Goal: Task Accomplishment & Management: Use online tool/utility

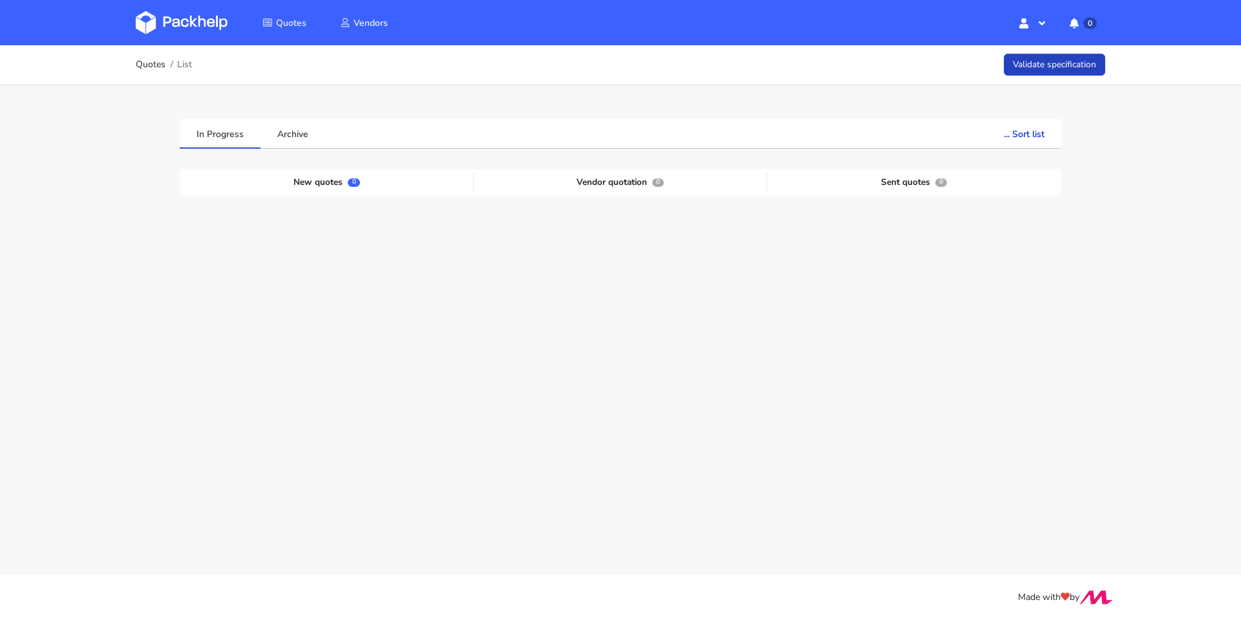
click at [1028, 63] on link "Validate specification" at bounding box center [1054, 65] width 101 height 23
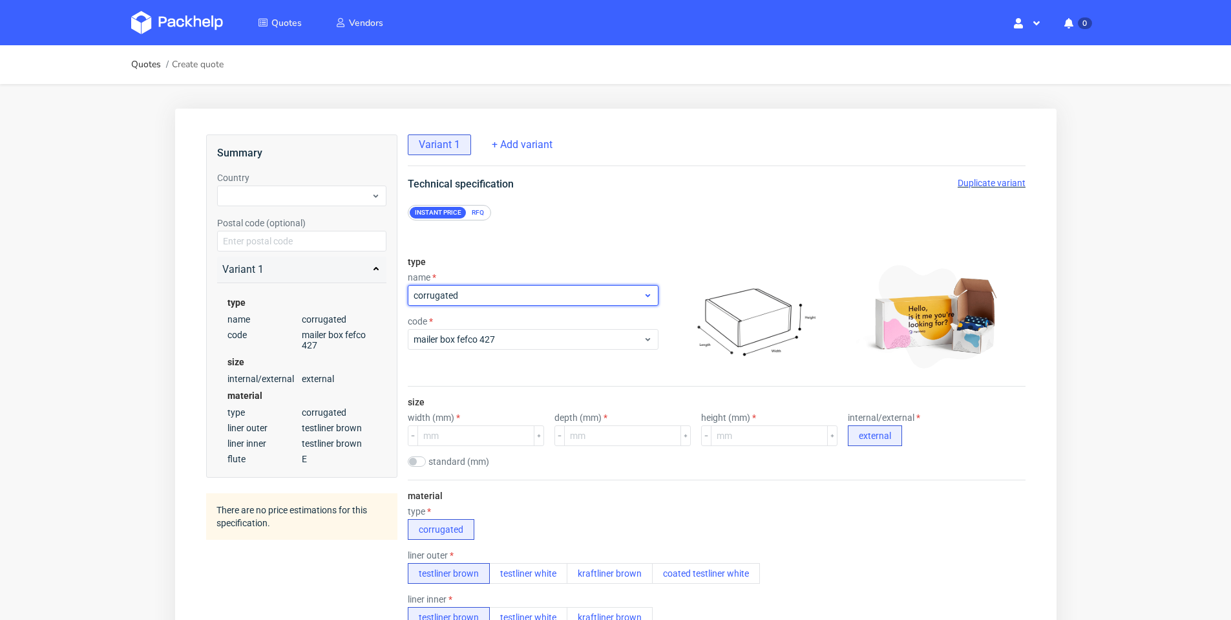
click at [633, 297] on span "corrugated" at bounding box center [527, 295] width 229 height 13
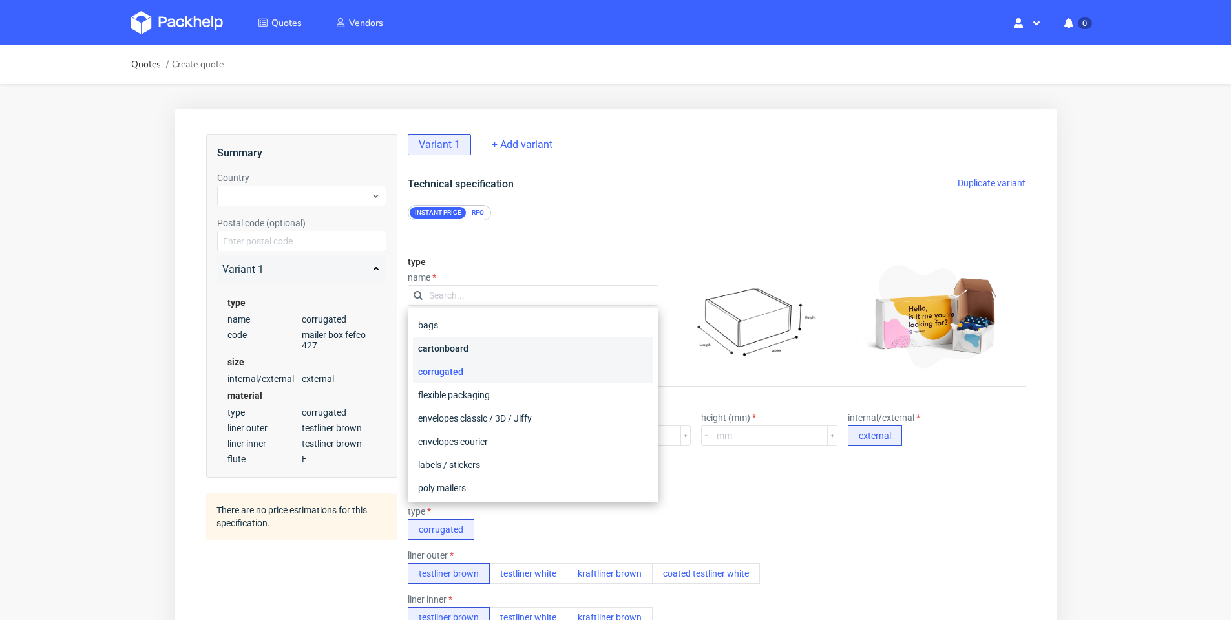
click at [568, 349] on div "cartonboard" at bounding box center [532, 348] width 240 height 23
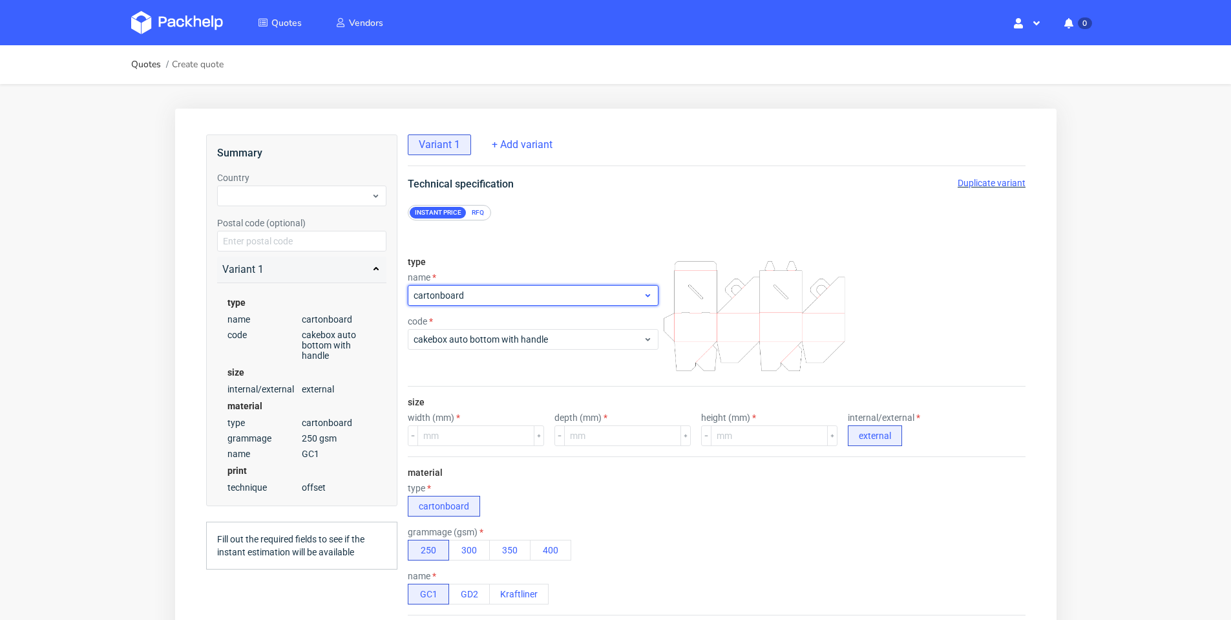
click at [549, 302] on div "cartonboard" at bounding box center [532, 295] width 251 height 21
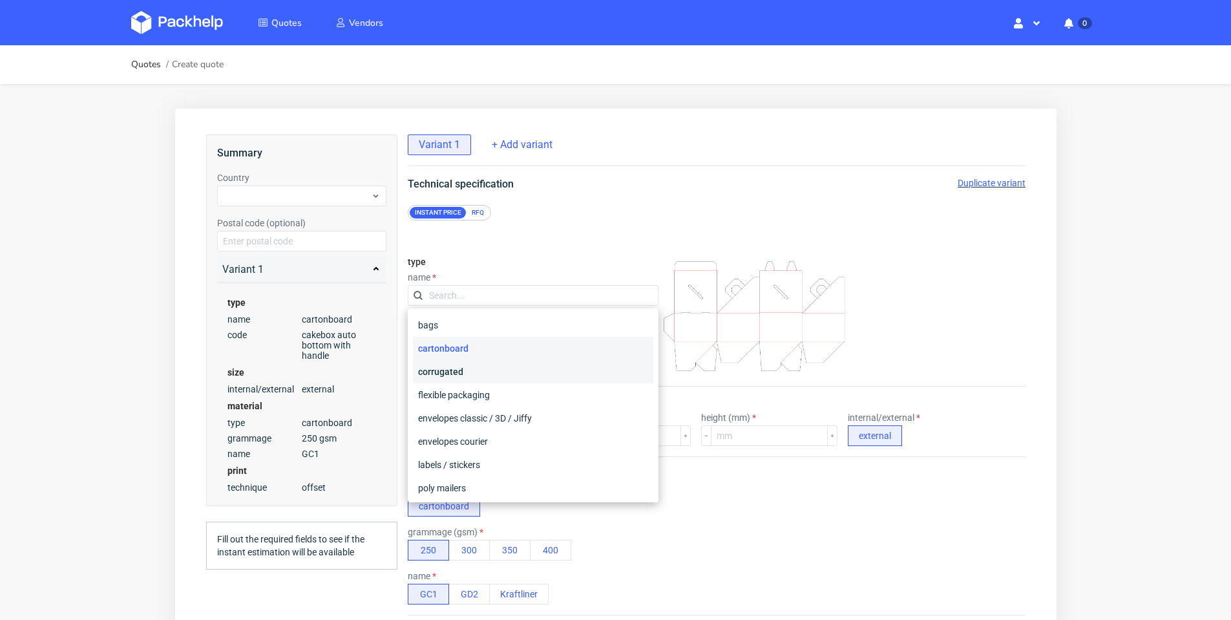
click at [506, 374] on div "corrugated" at bounding box center [532, 371] width 240 height 23
